Goal: Find specific page/section: Find specific page/section

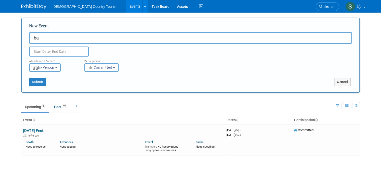
type input "b"
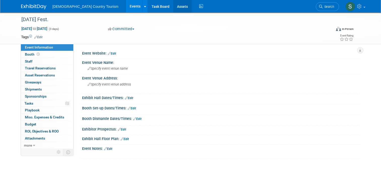
click at [173, 5] on link "Assets" at bounding box center [182, 6] width 18 height 13
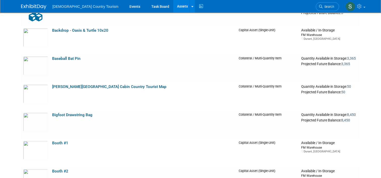
scroll to position [141, 0]
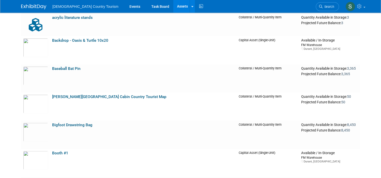
click at [148, 133] on td "Bigfoot Drawstring Bag" at bounding box center [143, 135] width 187 height 28
click at [95, 137] on td "Bigfoot Drawstring Bag" at bounding box center [143, 135] width 187 height 28
click at [74, 127] on link "Bigfoot Drawstring Bag" at bounding box center [72, 125] width 40 height 5
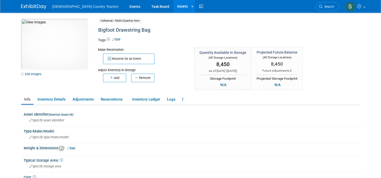
click at [154, 152] on div at bounding box center [195, 153] width 330 height 2
